Goal: Transaction & Acquisition: Subscribe to service/newsletter

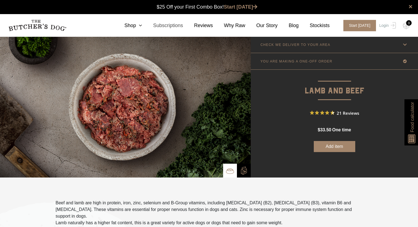
click at [175, 26] on link "Subscriptions" at bounding box center [162, 25] width 41 height 7
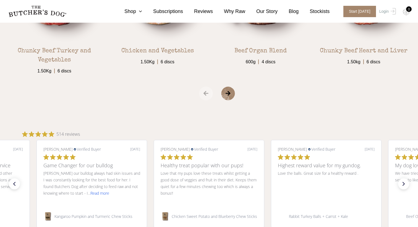
scroll to position [1206, 0]
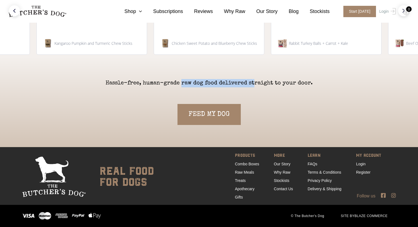
drag, startPoint x: 183, startPoint y: 83, endPoint x: 256, endPoint y: 83, distance: 73.8
click at [253, 83] on p "Hassle-free, human-grade raw dog food delivered straight to your door." at bounding box center [209, 83] width 207 height 8
click at [256, 83] on p "Hassle-free, human-grade raw dog food delivered straight to your door." at bounding box center [209, 83] width 207 height 8
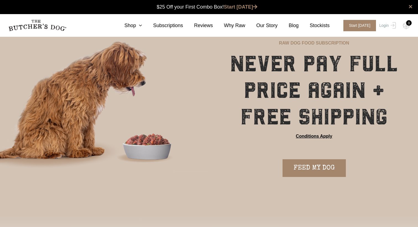
scroll to position [0, 0]
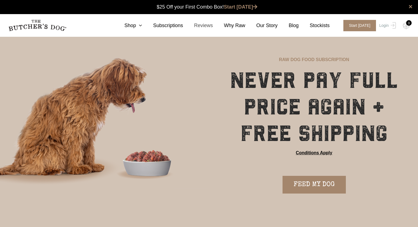
click at [208, 27] on link "Reviews" at bounding box center [198, 25] width 30 height 7
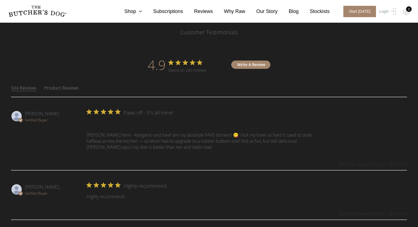
scroll to position [276, 0]
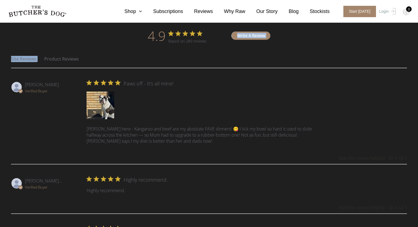
drag, startPoint x: 209, startPoint y: 42, endPoint x: 79, endPoint y: 55, distance: 130.4
click at [99, 38] on div "4.9 star rating 4.9 star rating Based on 280 reviews 4.9 out of 5 stars Based o…" at bounding box center [209, 35] width 396 height 19
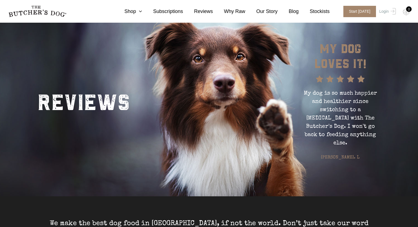
scroll to position [0, 0]
